Goal: Communication & Community: Answer question/provide support

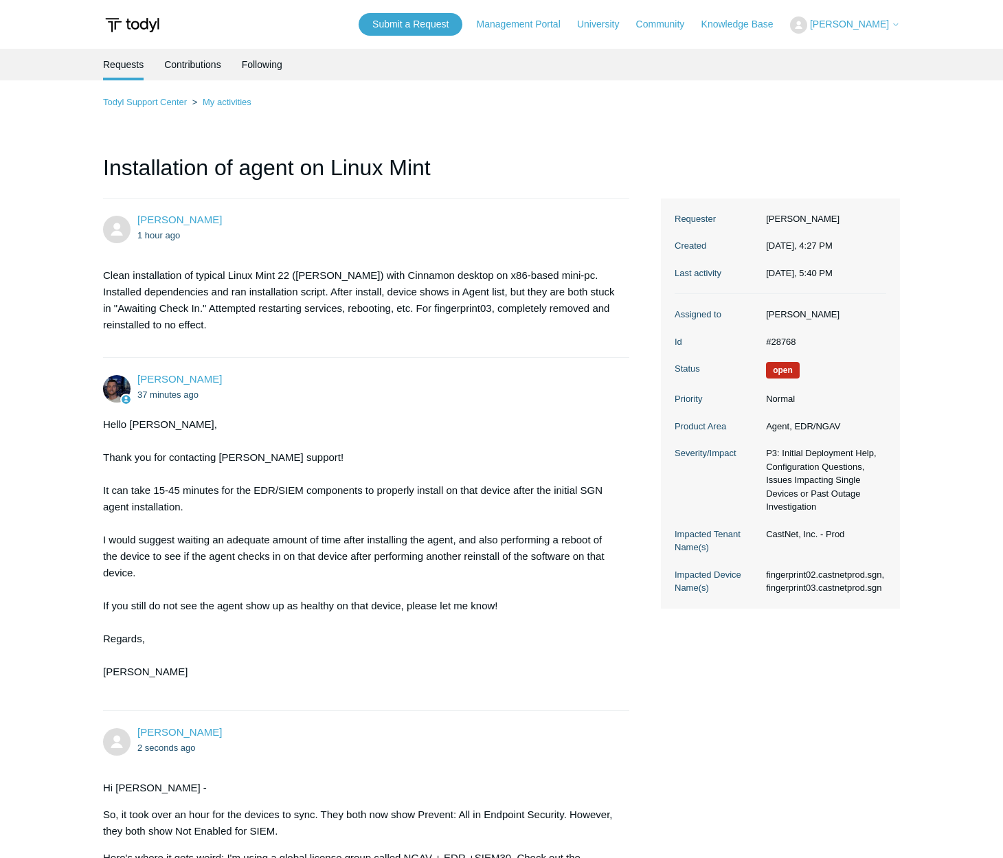
scroll to position [450, 0]
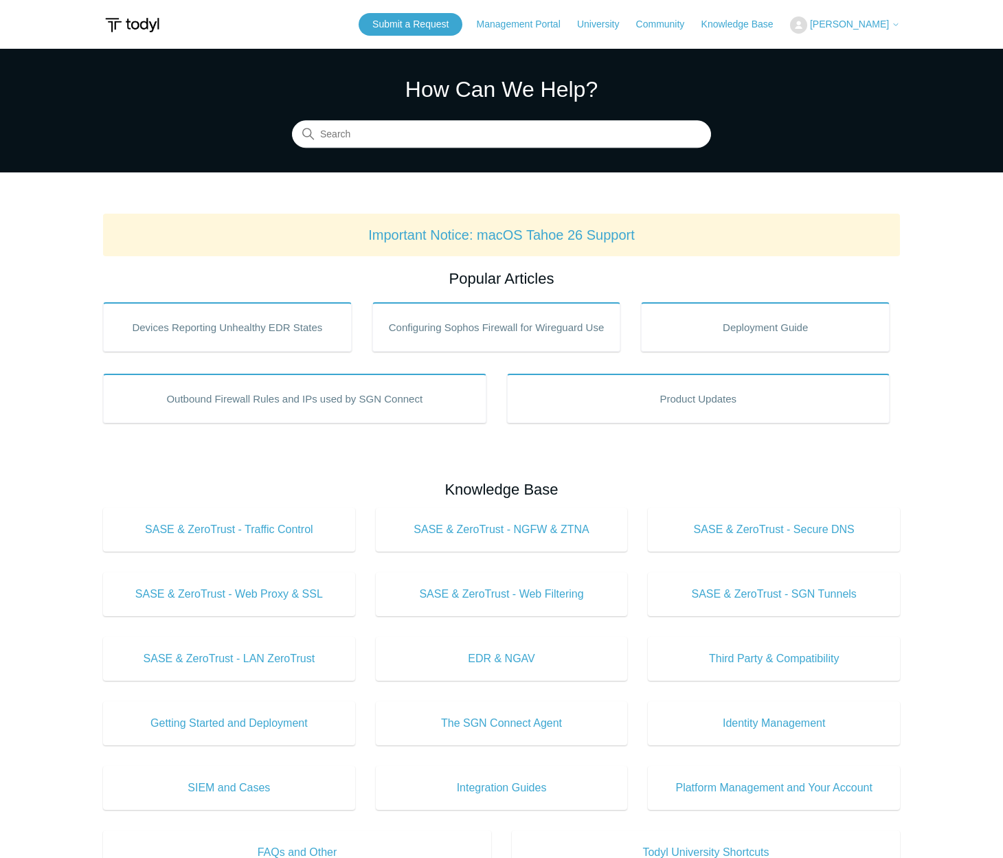
click at [881, 22] on span "[PERSON_NAME]" at bounding box center [849, 24] width 79 height 11
click at [887, 54] on link "My Support Requests" at bounding box center [858, 54] width 134 height 24
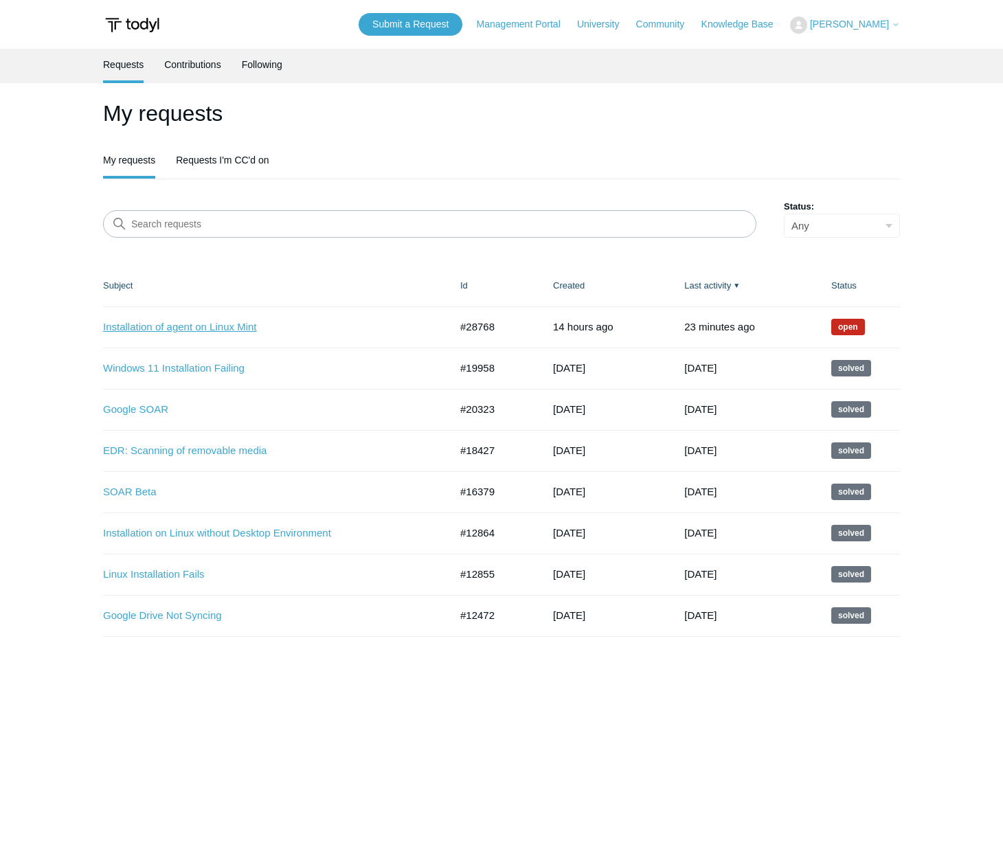
click at [223, 323] on link "Installation of agent on Linux Mint" at bounding box center [266, 327] width 326 height 16
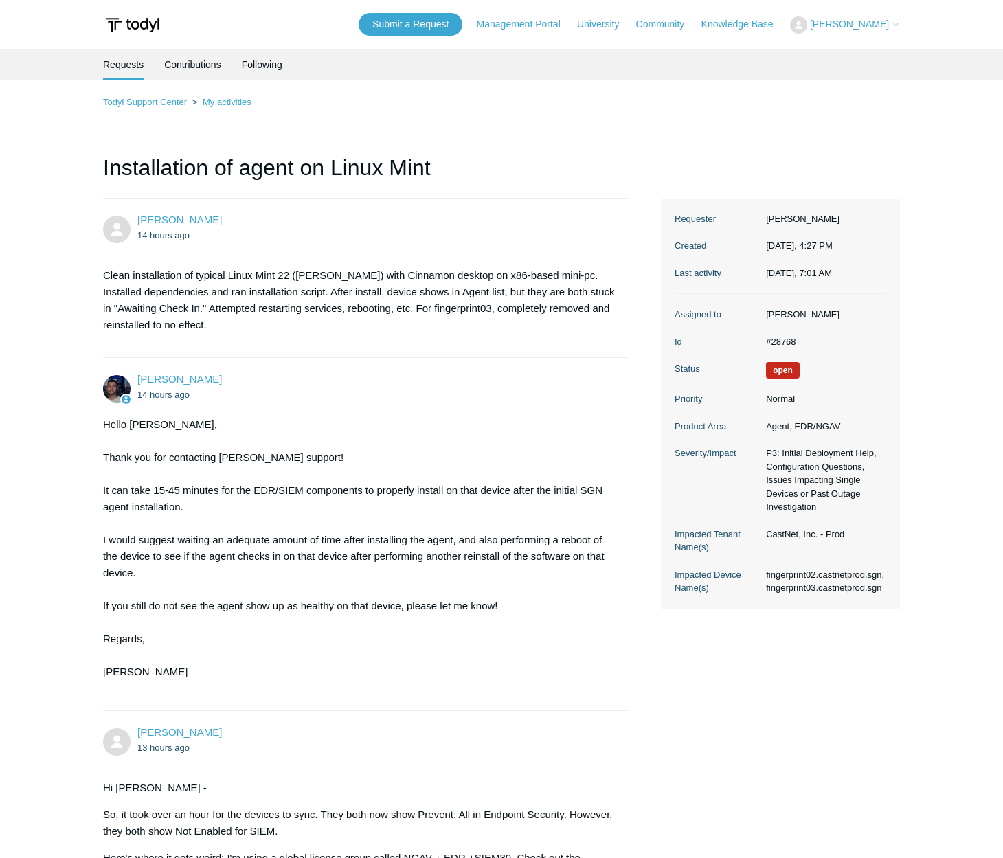
click at [224, 101] on link "My activities" at bounding box center [227, 102] width 49 height 10
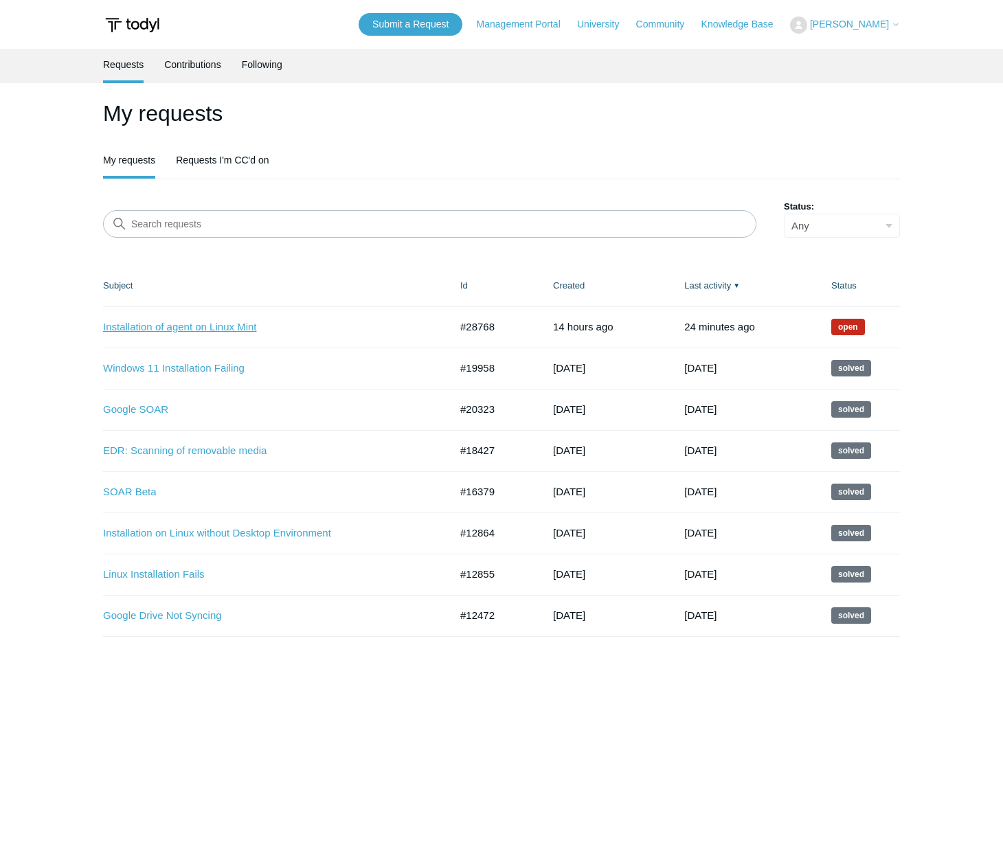
click at [247, 324] on link "Installation of agent on Linux Mint" at bounding box center [266, 327] width 326 height 16
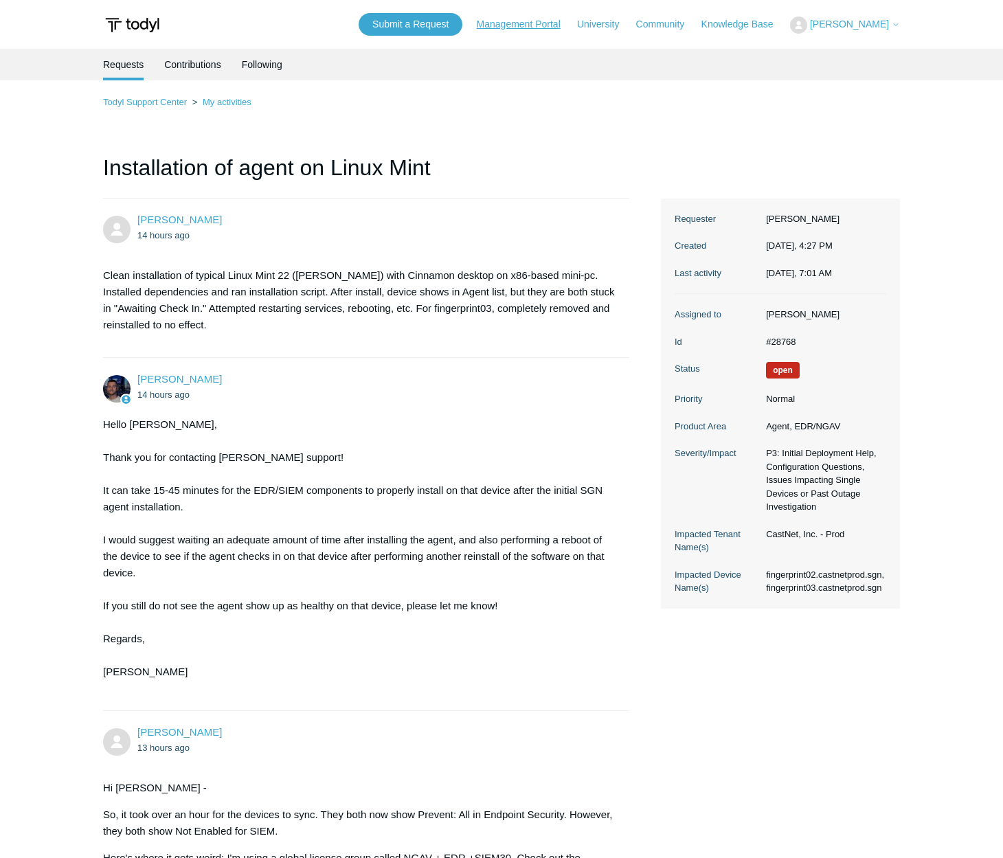
click at [528, 23] on link "Management Portal" at bounding box center [526, 24] width 98 height 14
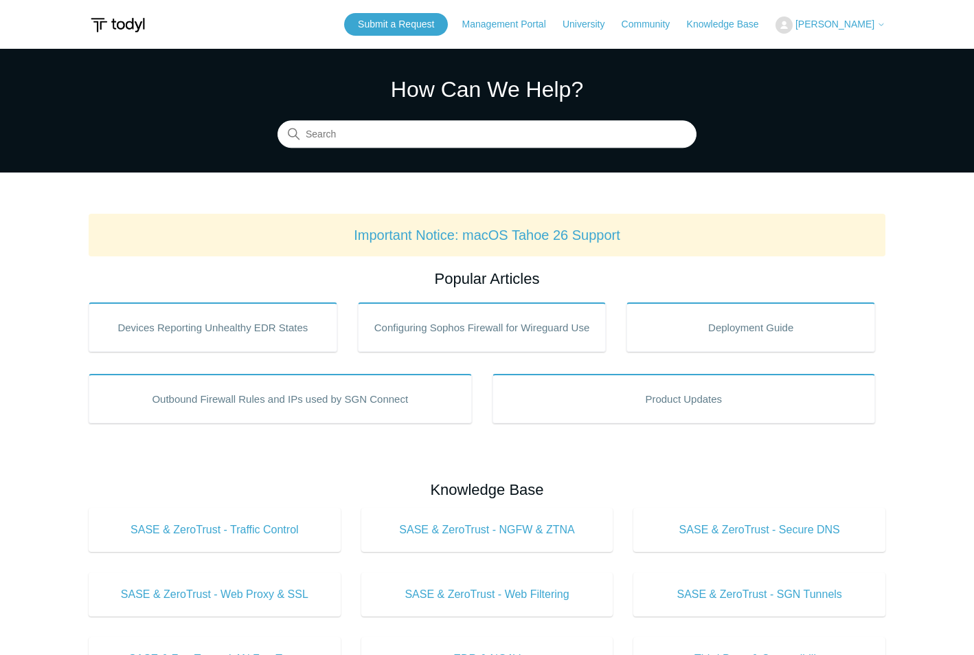
click at [864, 29] on span "[PERSON_NAME]" at bounding box center [834, 24] width 79 height 11
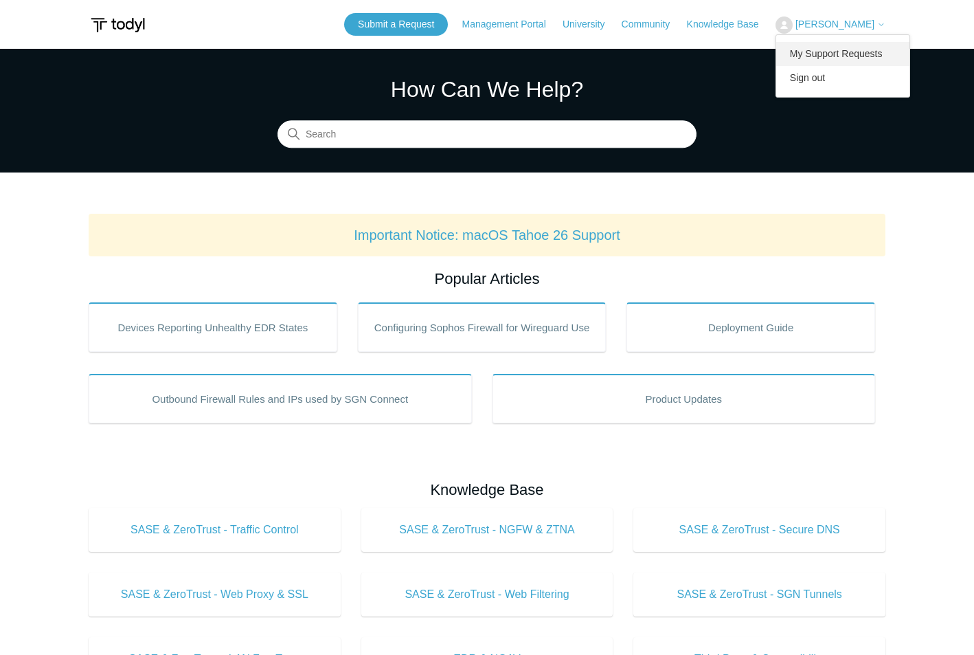
click at [860, 49] on link "My Support Requests" at bounding box center [843, 54] width 134 height 24
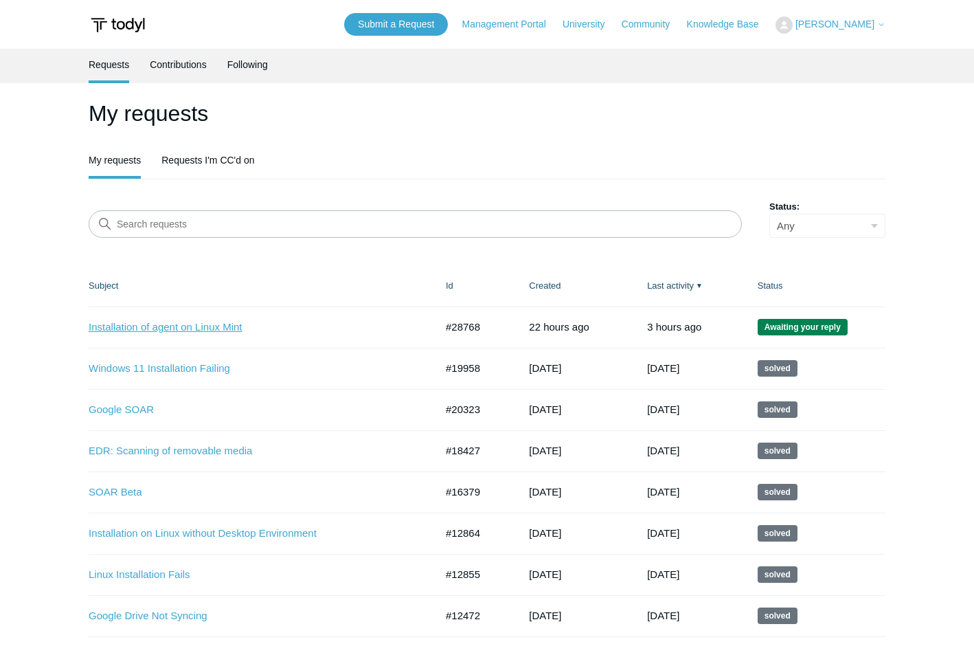
click at [214, 323] on link "Installation of agent on Linux Mint" at bounding box center [252, 327] width 326 height 16
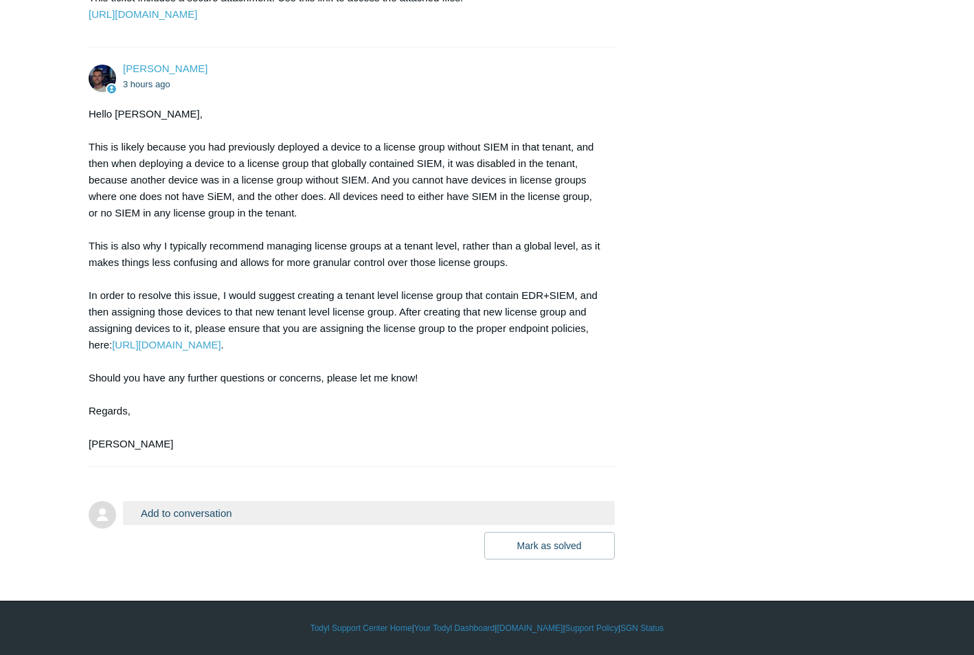
scroll to position [1072, 0]
click at [220, 344] on link "https://portal.todyl.com/portal/endpoint/policies" at bounding box center [166, 345] width 109 height 12
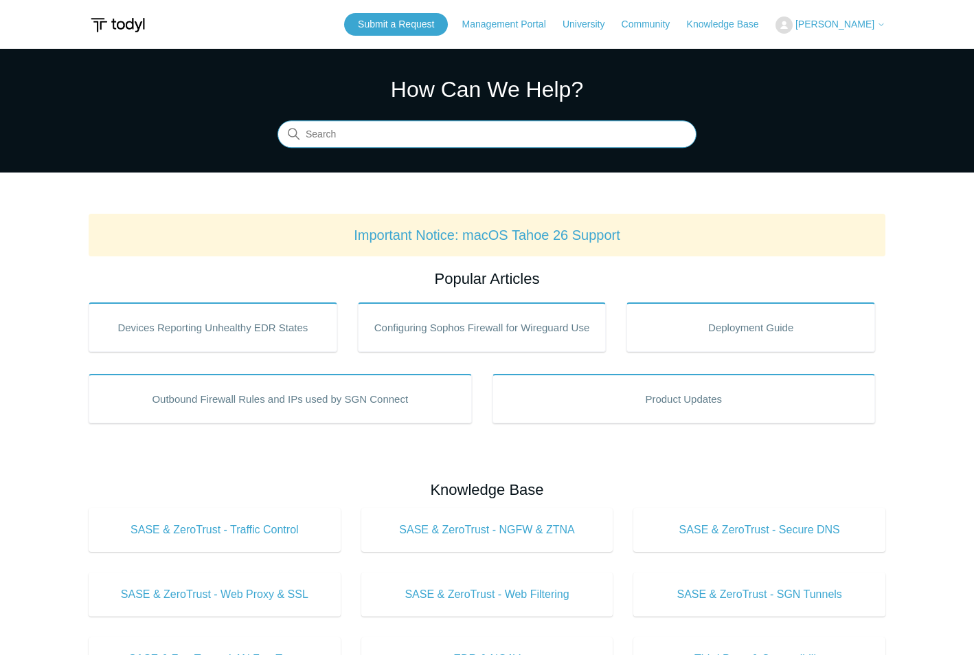
click at [473, 133] on input "Search" at bounding box center [486, 134] width 419 height 27
click at [519, 125] on input "delete" at bounding box center [486, 134] width 419 height 27
click at [503, 133] on input "delete" at bounding box center [486, 134] width 419 height 27
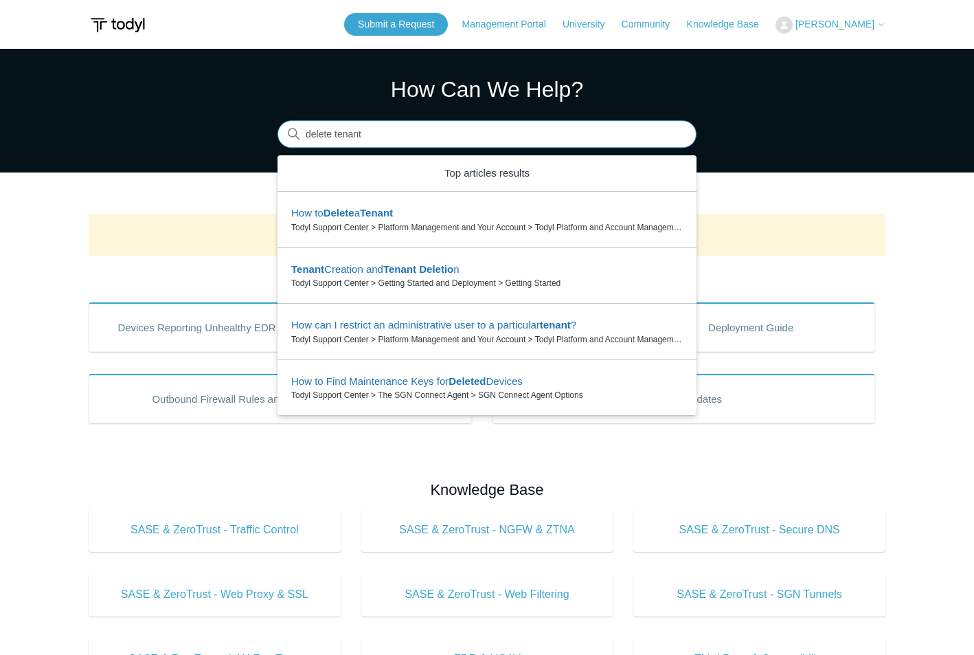
type input "delete tenant"
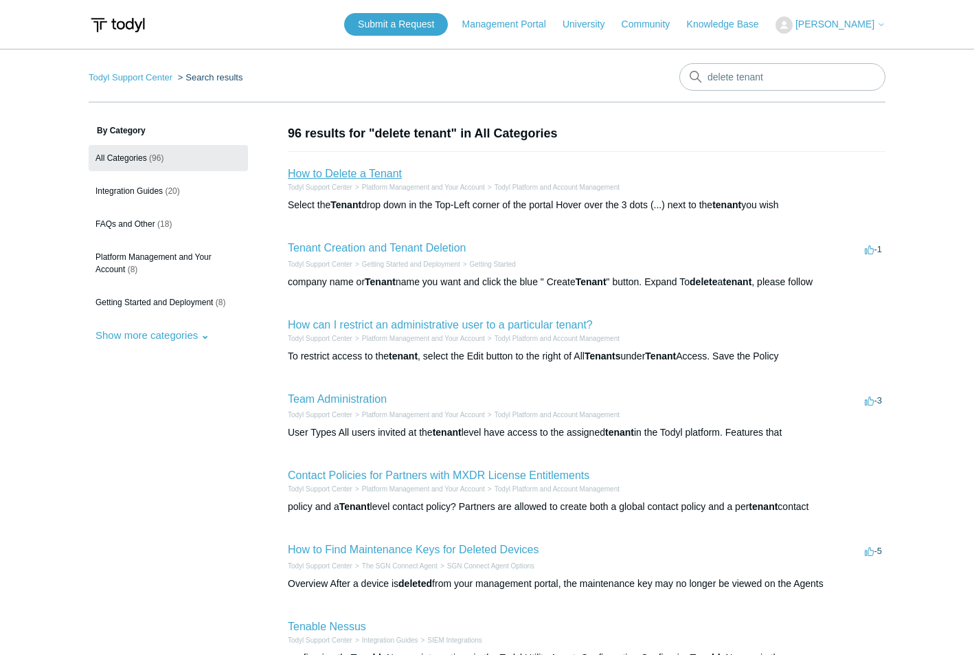
click at [383, 172] on link "How to Delete a Tenant" at bounding box center [345, 174] width 114 height 12
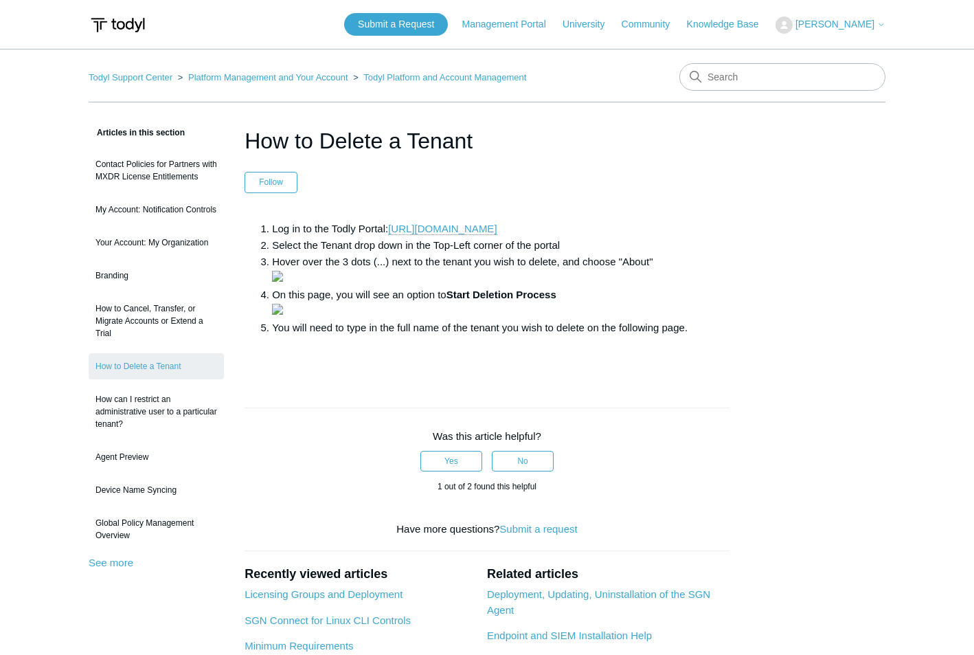
click at [833, 23] on span "[PERSON_NAME]" at bounding box center [834, 24] width 79 height 11
click at [840, 52] on link "My Support Requests" at bounding box center [843, 54] width 134 height 24
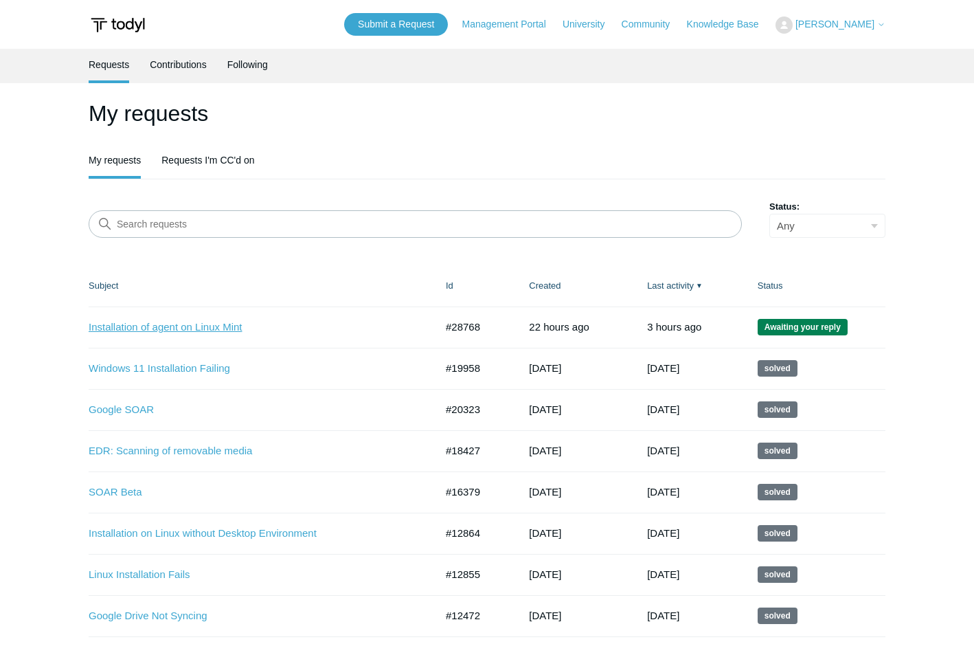
click at [228, 325] on link "Installation of agent on Linux Mint" at bounding box center [252, 327] width 326 height 16
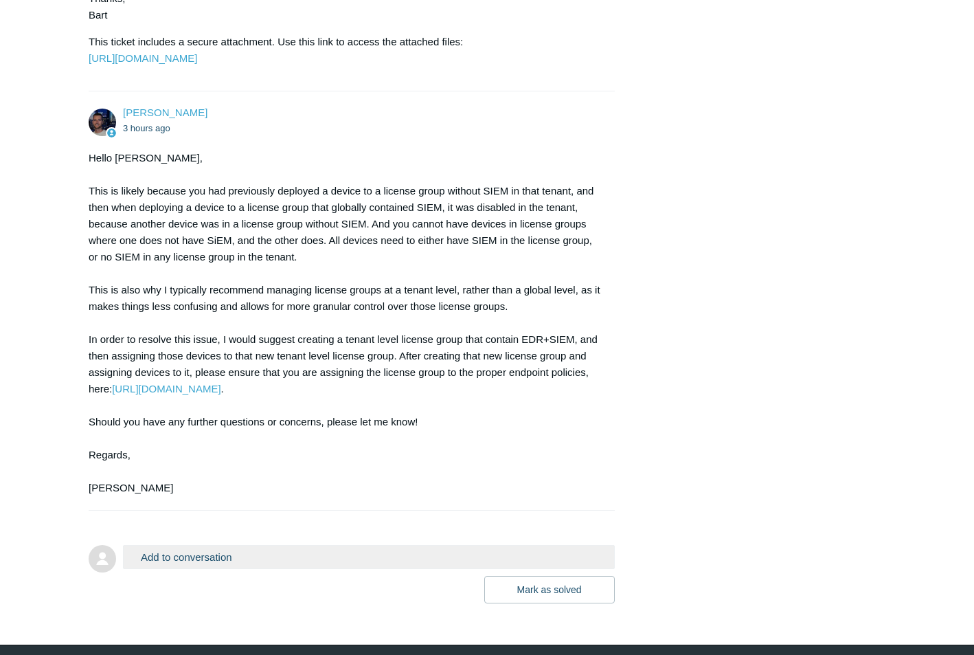
scroll to position [1072, 0]
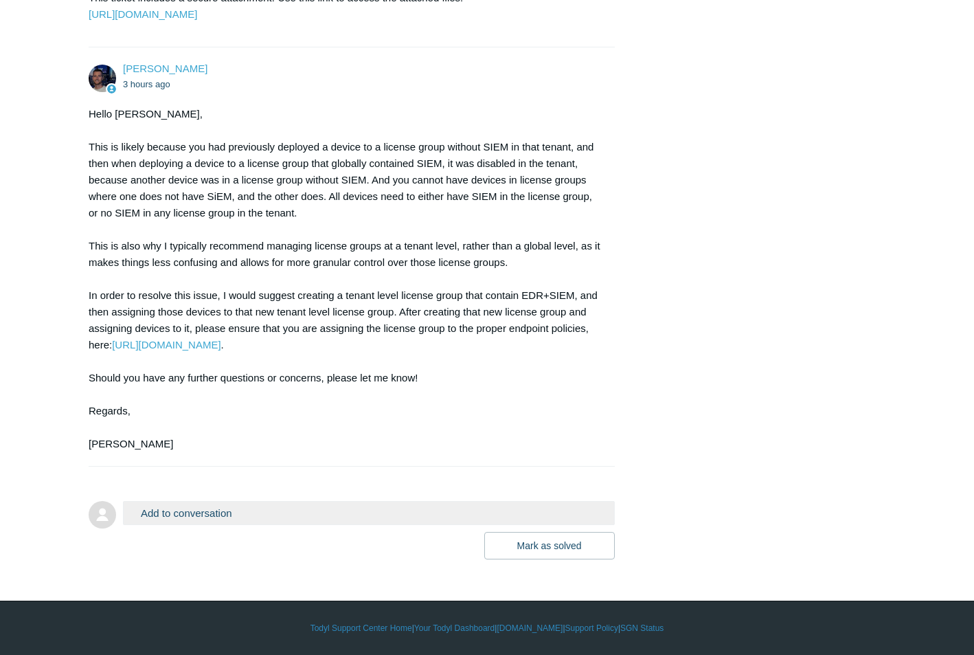
click at [318, 515] on button "Add to conversation" at bounding box center [369, 513] width 492 height 24
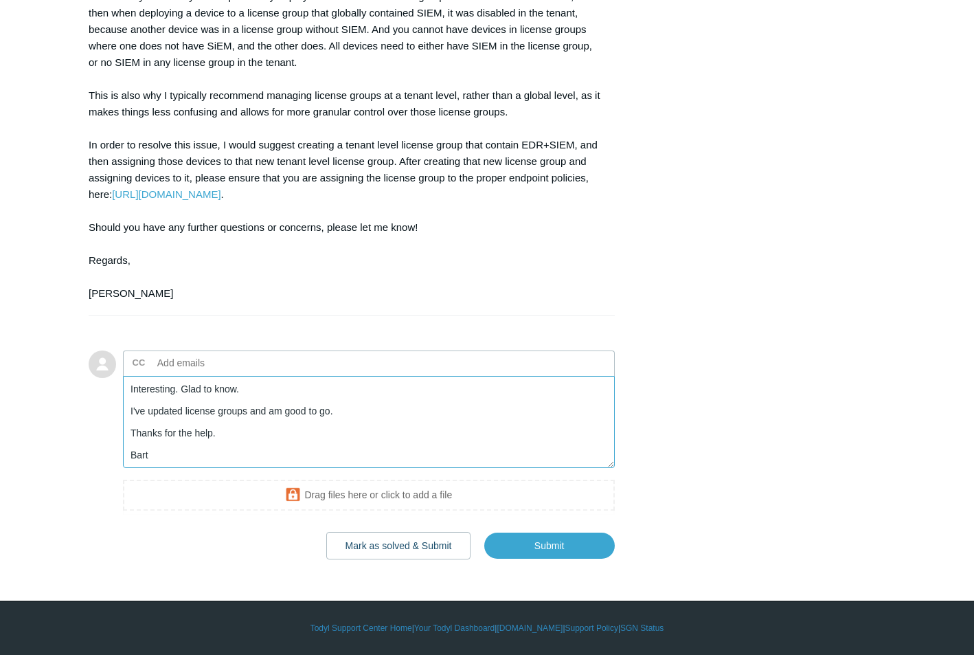
scroll to position [1223, 0]
type textarea "Interesting. Glad to know. I've updated license groups and am good to go. Thank…"
click at [541, 542] on input "Submit" at bounding box center [549, 545] width 130 height 27
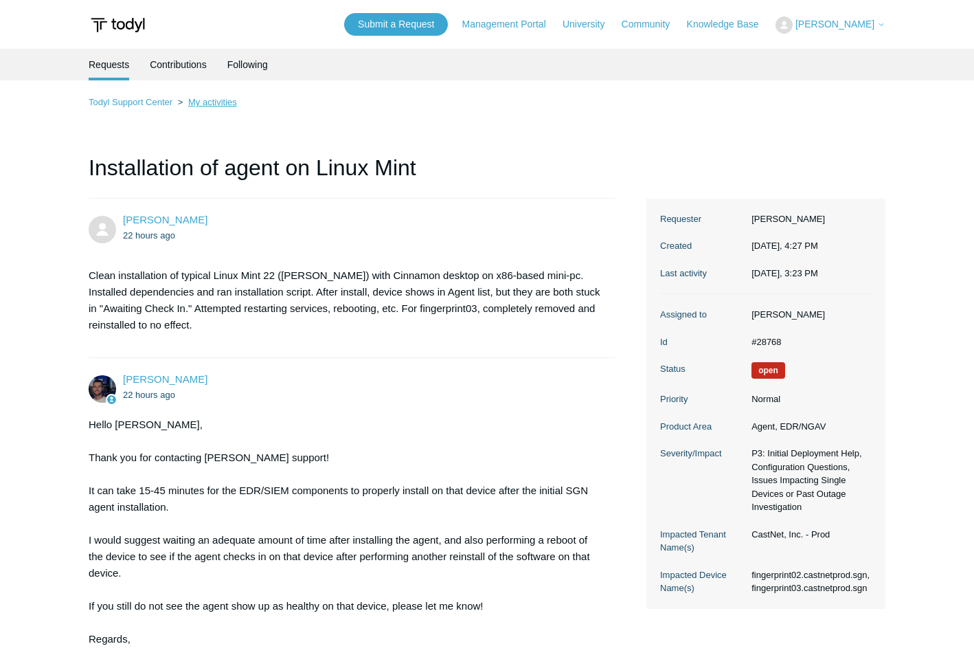
click at [211, 103] on link "My activities" at bounding box center [212, 102] width 49 height 10
